Goal: Task Accomplishment & Management: Use online tool/utility

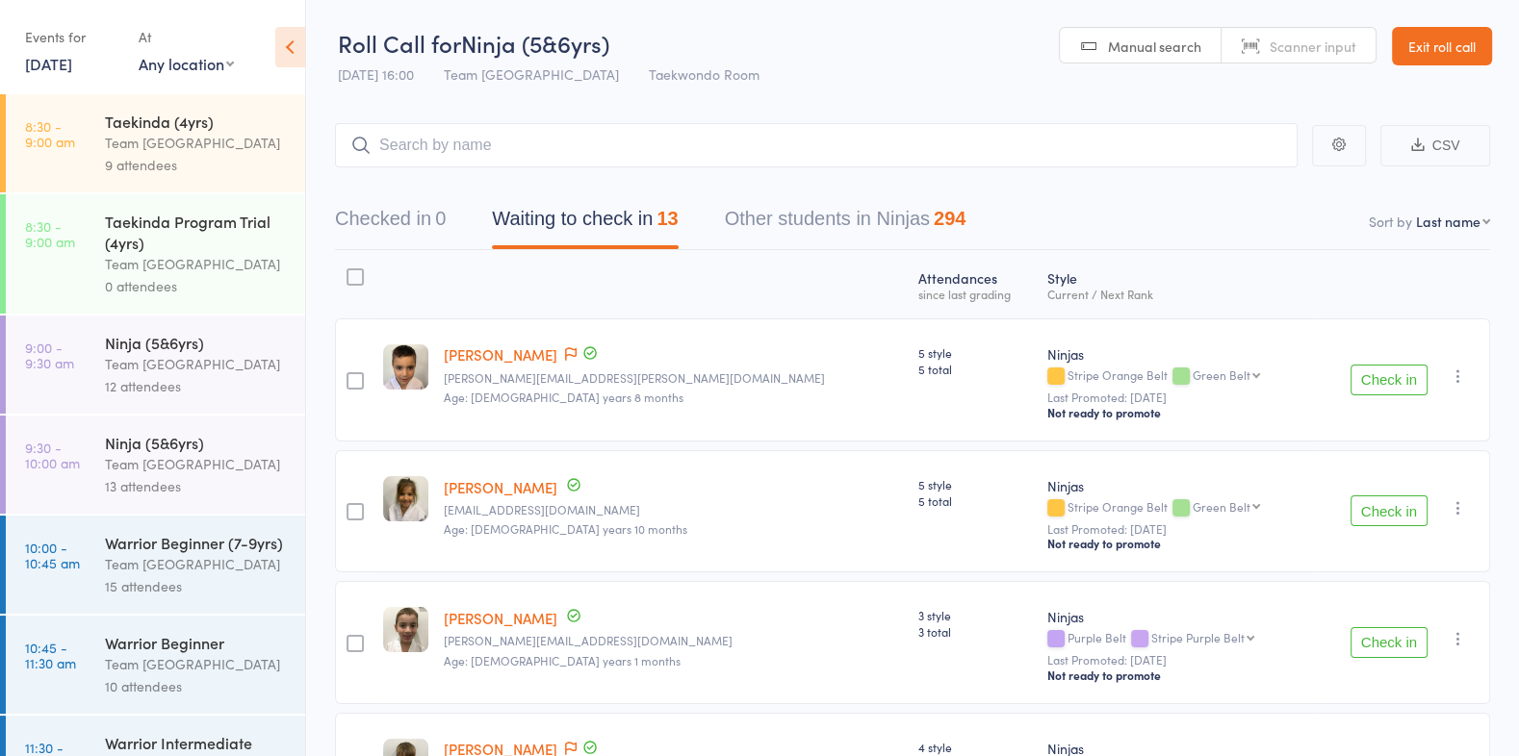
click at [42, 64] on link "30 Aug, 2025" at bounding box center [48, 63] width 47 height 21
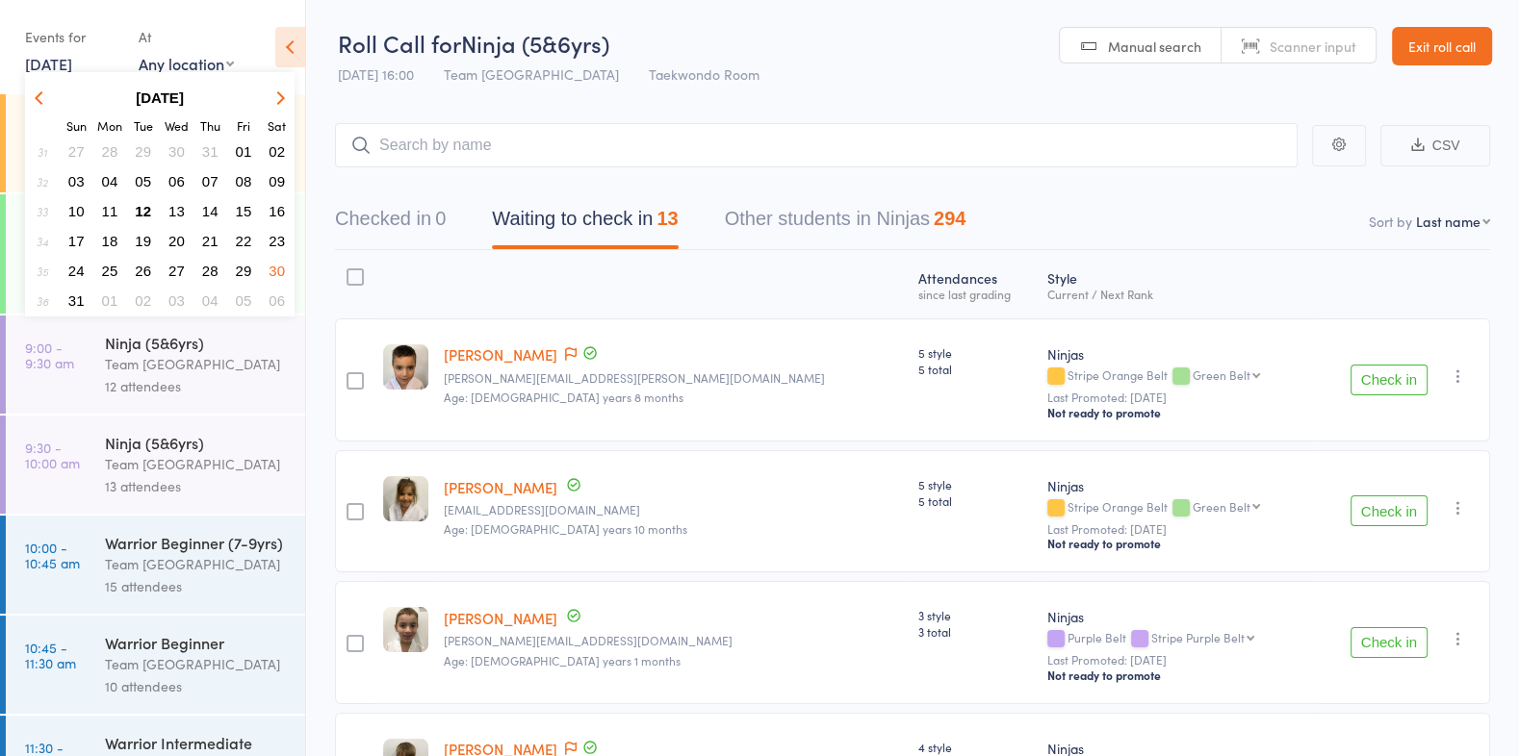
click at [203, 264] on span "28" at bounding box center [210, 271] width 16 height 16
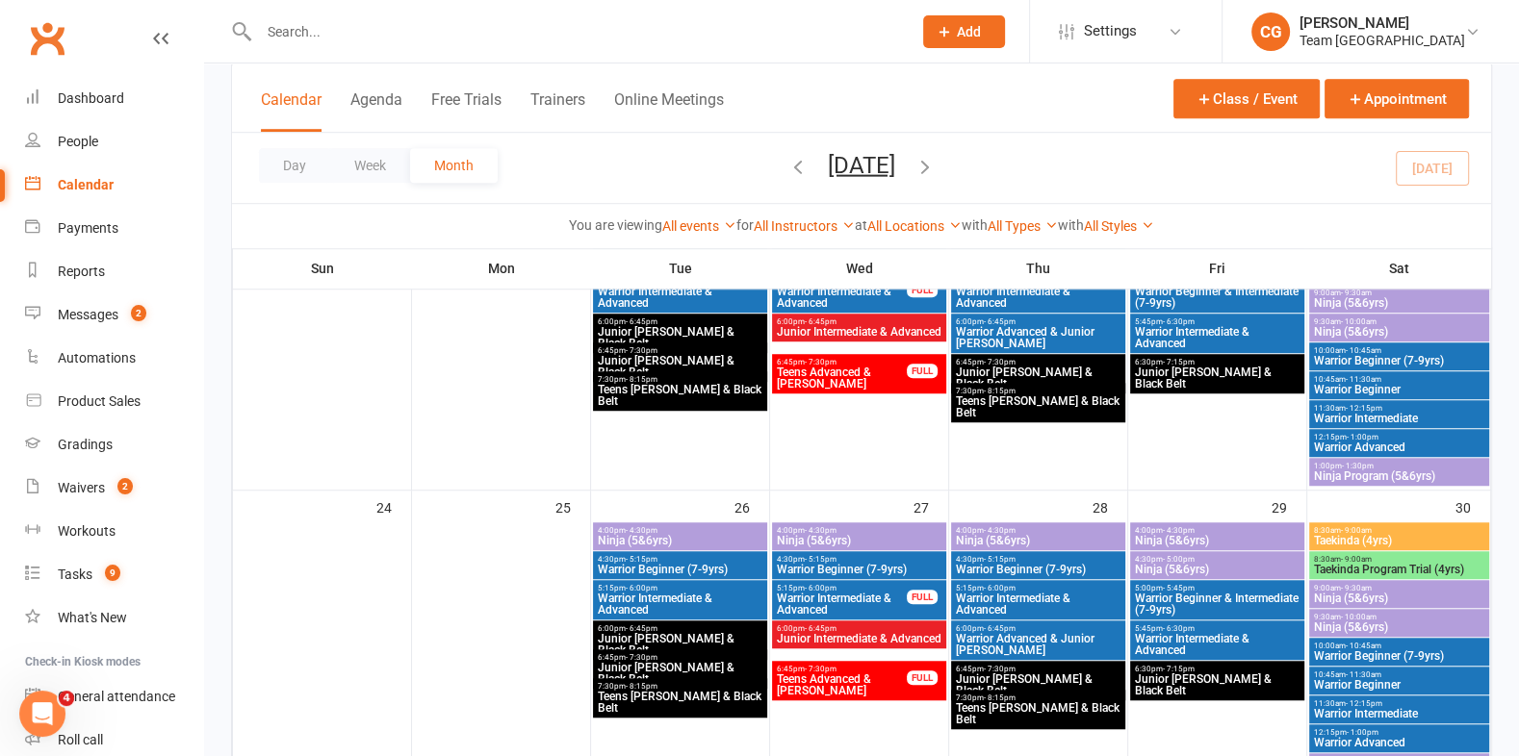
scroll to position [1249, 0]
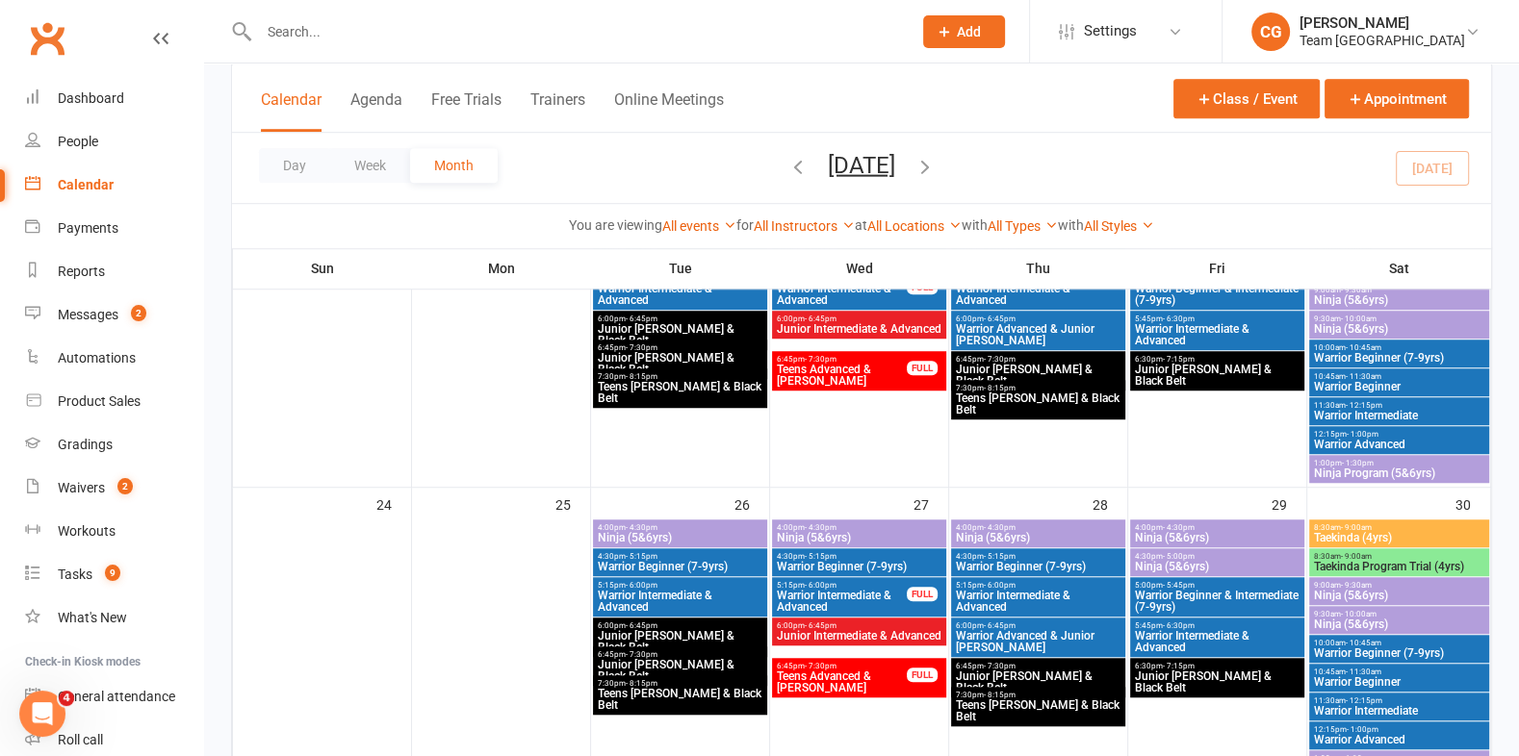
click at [1032, 635] on span "Warrior Advanced & Junior [PERSON_NAME]" at bounding box center [1038, 641] width 166 height 23
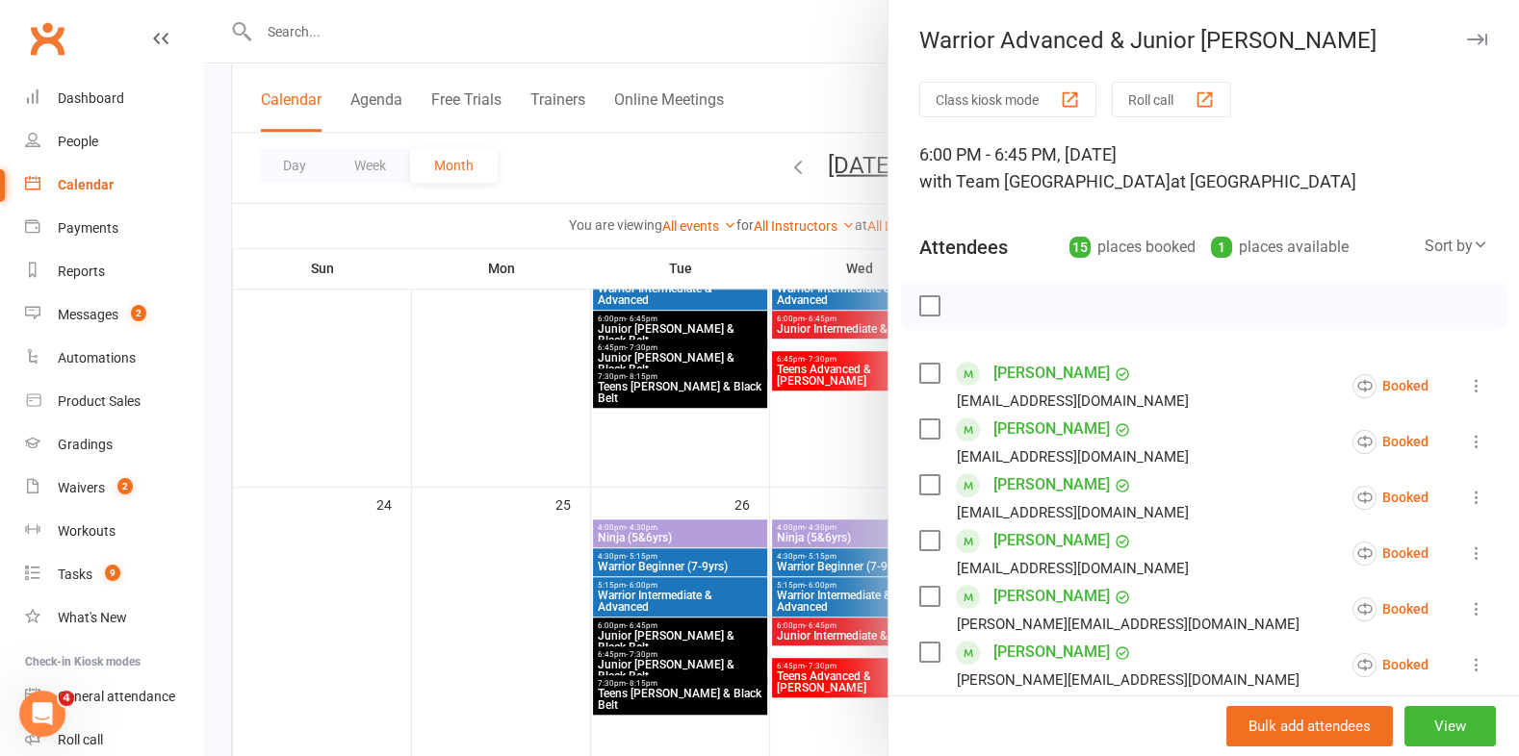
click at [1156, 104] on button "Roll call" at bounding box center [1171, 100] width 119 height 36
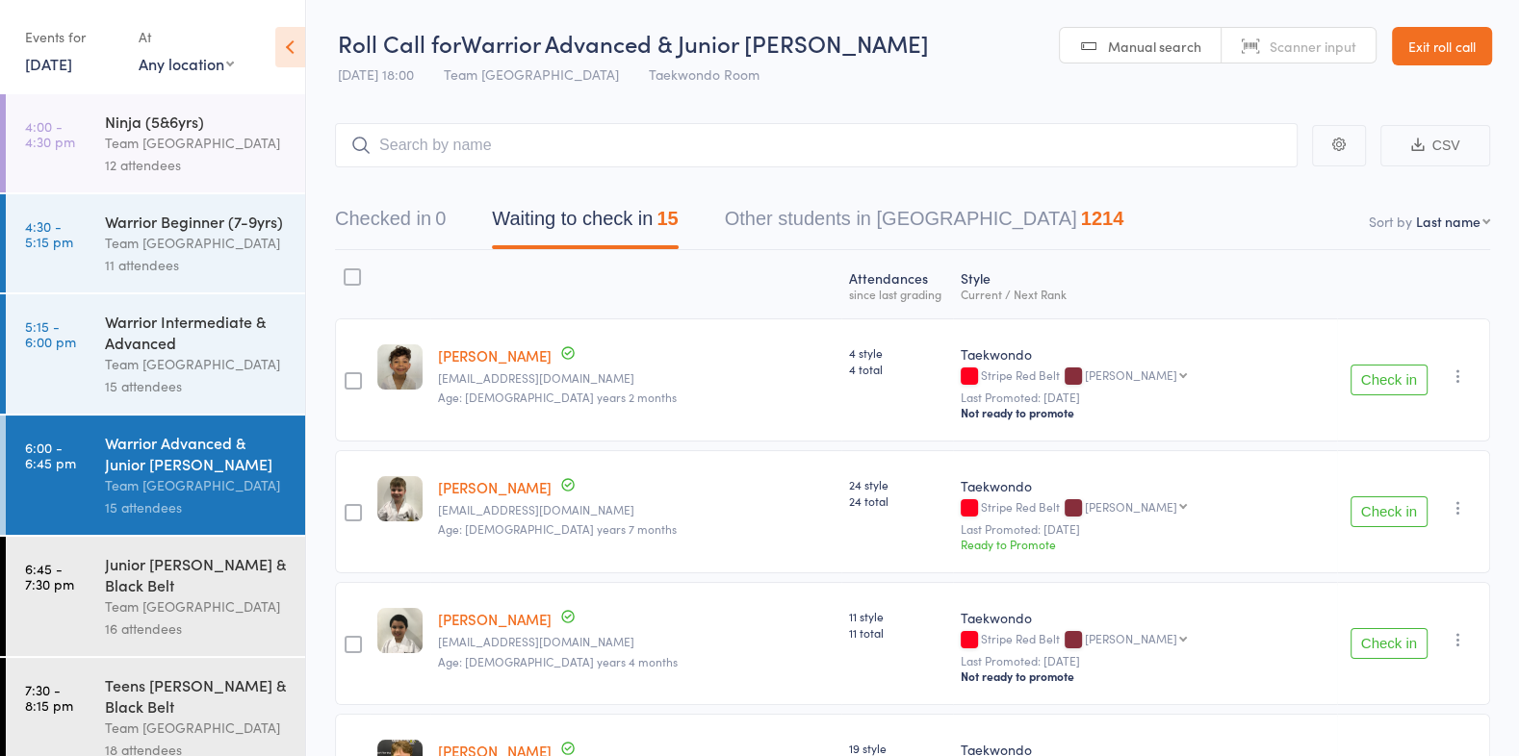
click at [1427, 221] on select "First name Last name Birthday [DATE]? Behind on payments? Check in time Next pa…" at bounding box center [1453, 221] width 74 height 19
select select "10"
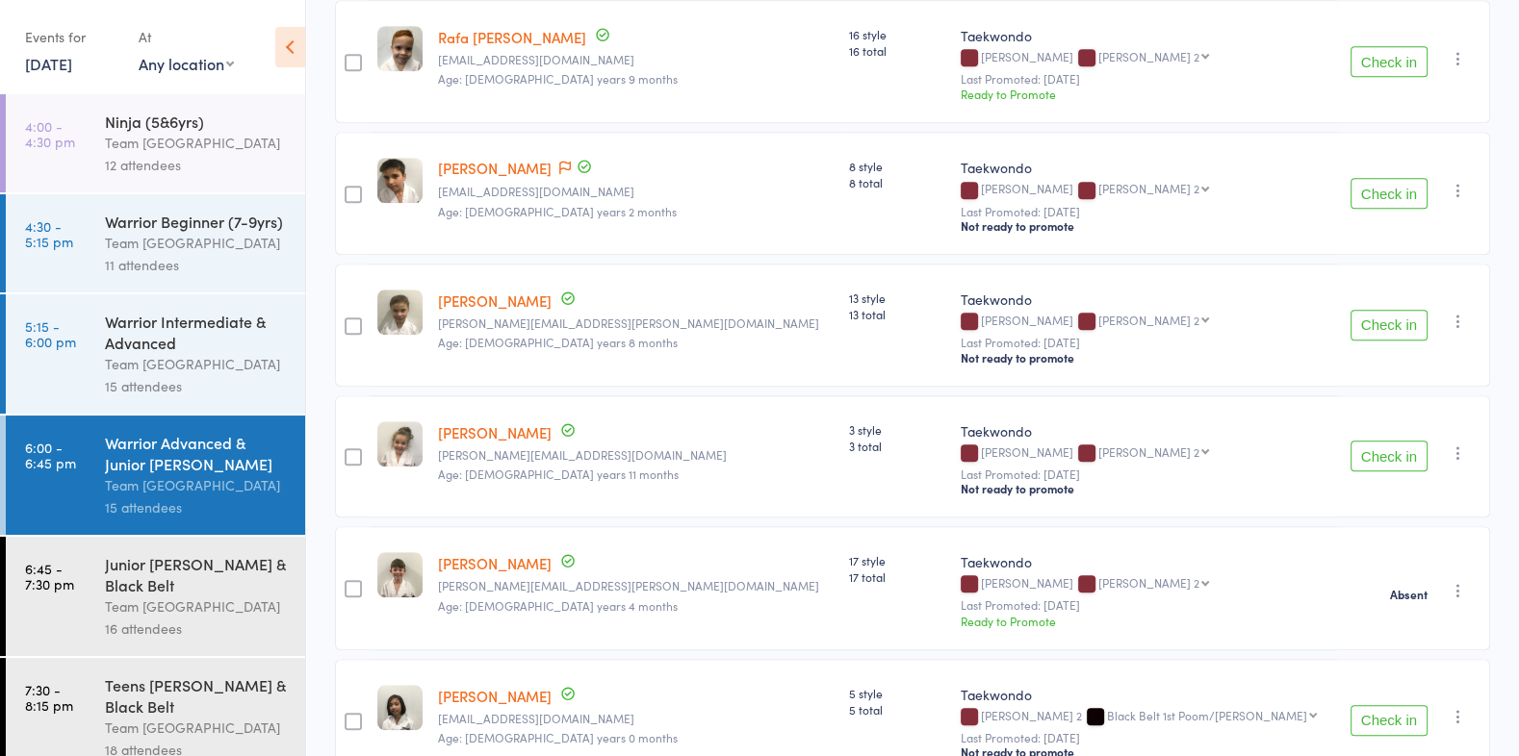
scroll to position [1608, 0]
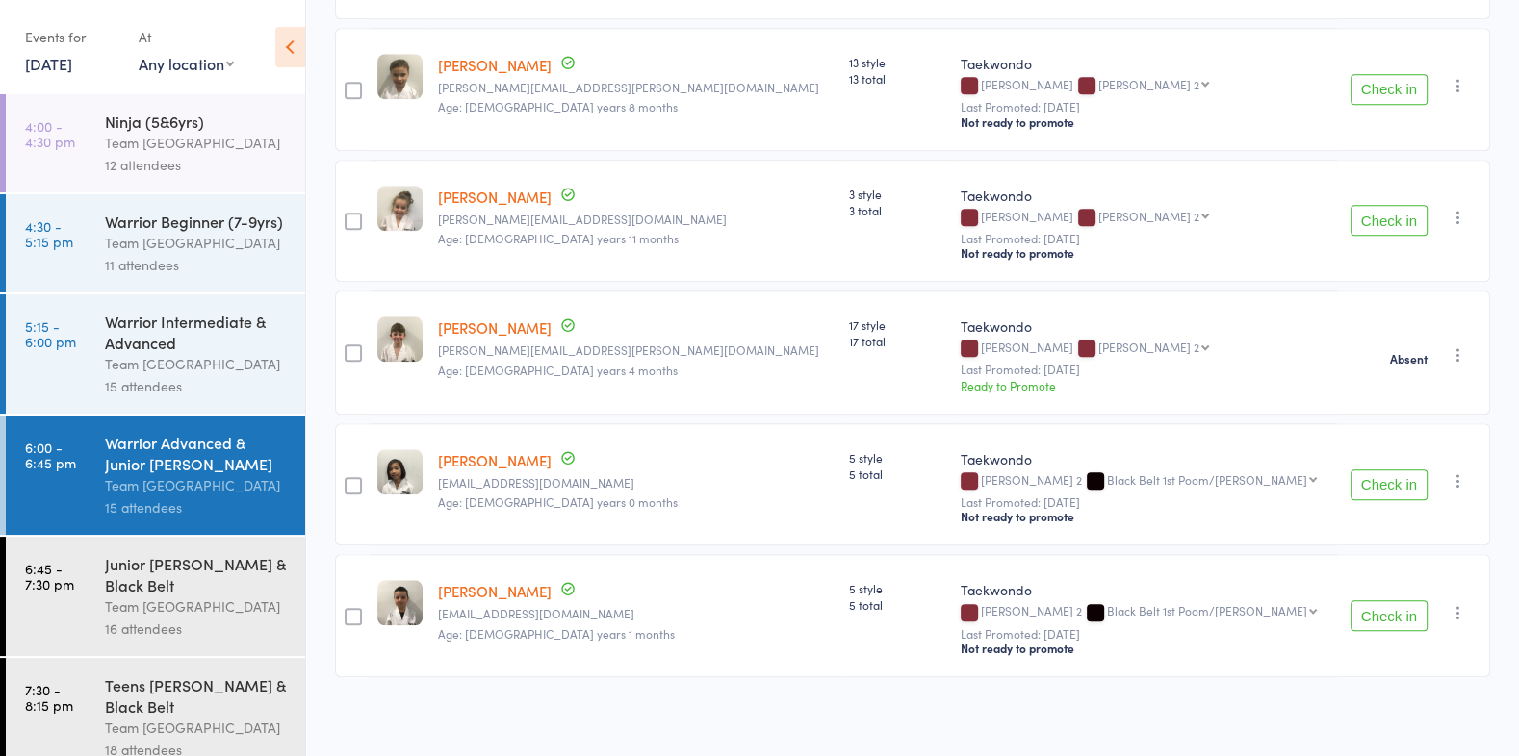
click at [214, 367] on div "Team [GEOGRAPHIC_DATA]" at bounding box center [197, 364] width 184 height 22
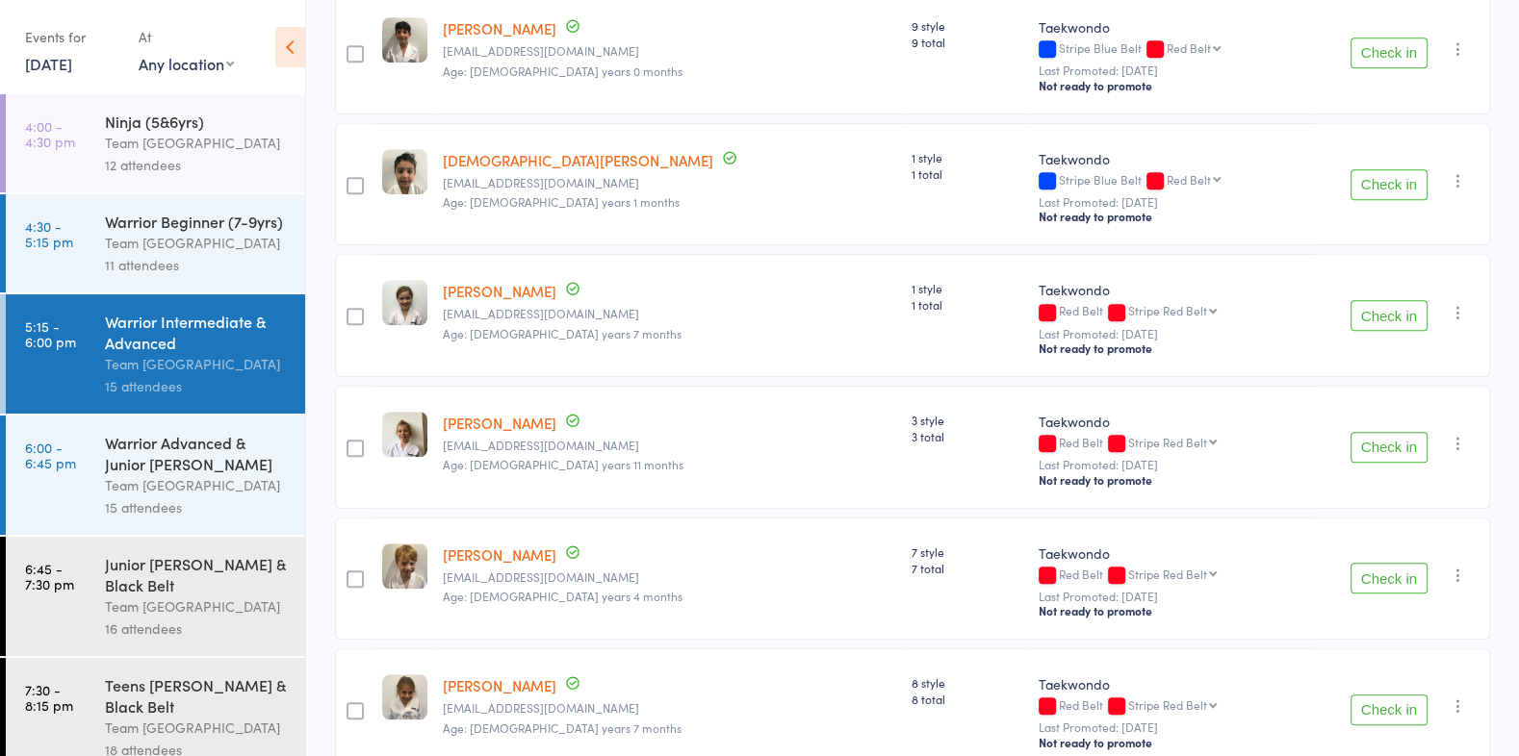
scroll to position [1218, 0]
